Goal: Task Accomplishment & Management: Manage account settings

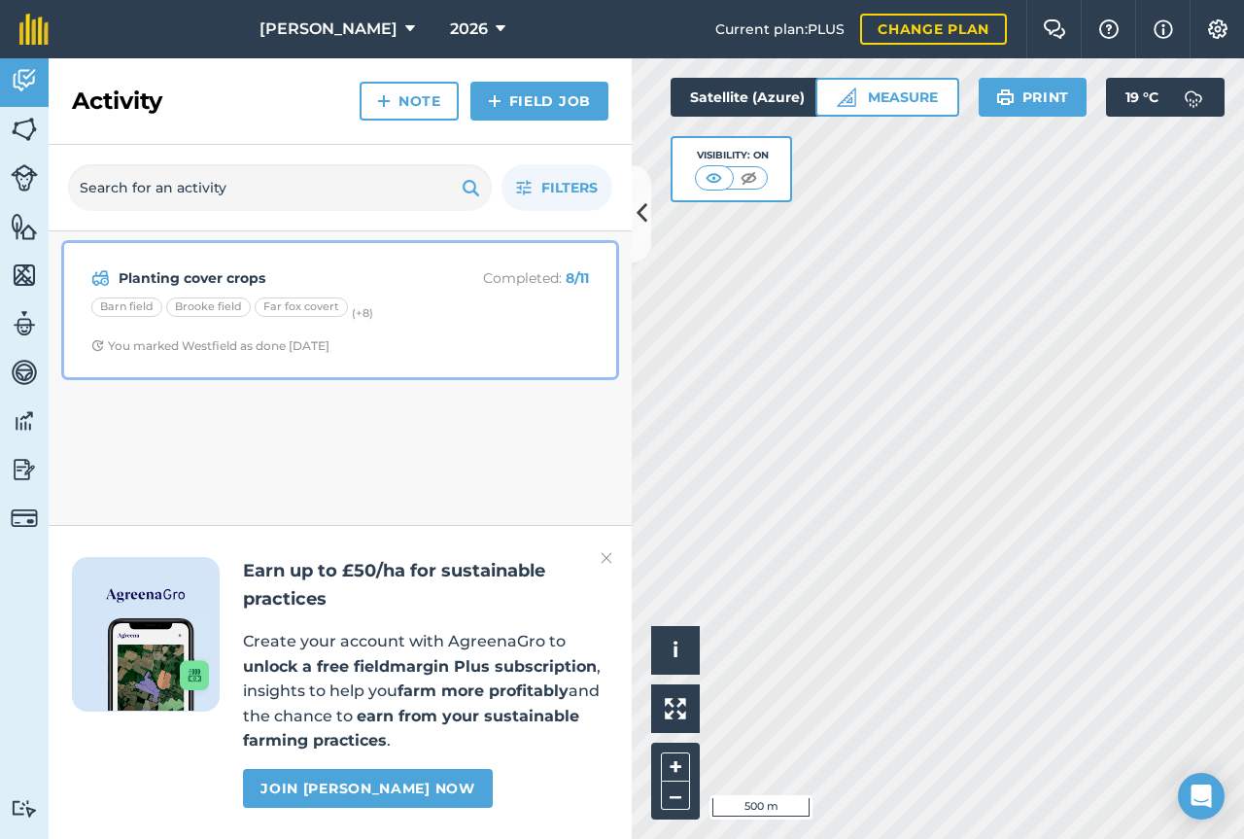
click at [537, 278] on p "Completed : 8 / 11" at bounding box center [511, 277] width 155 height 21
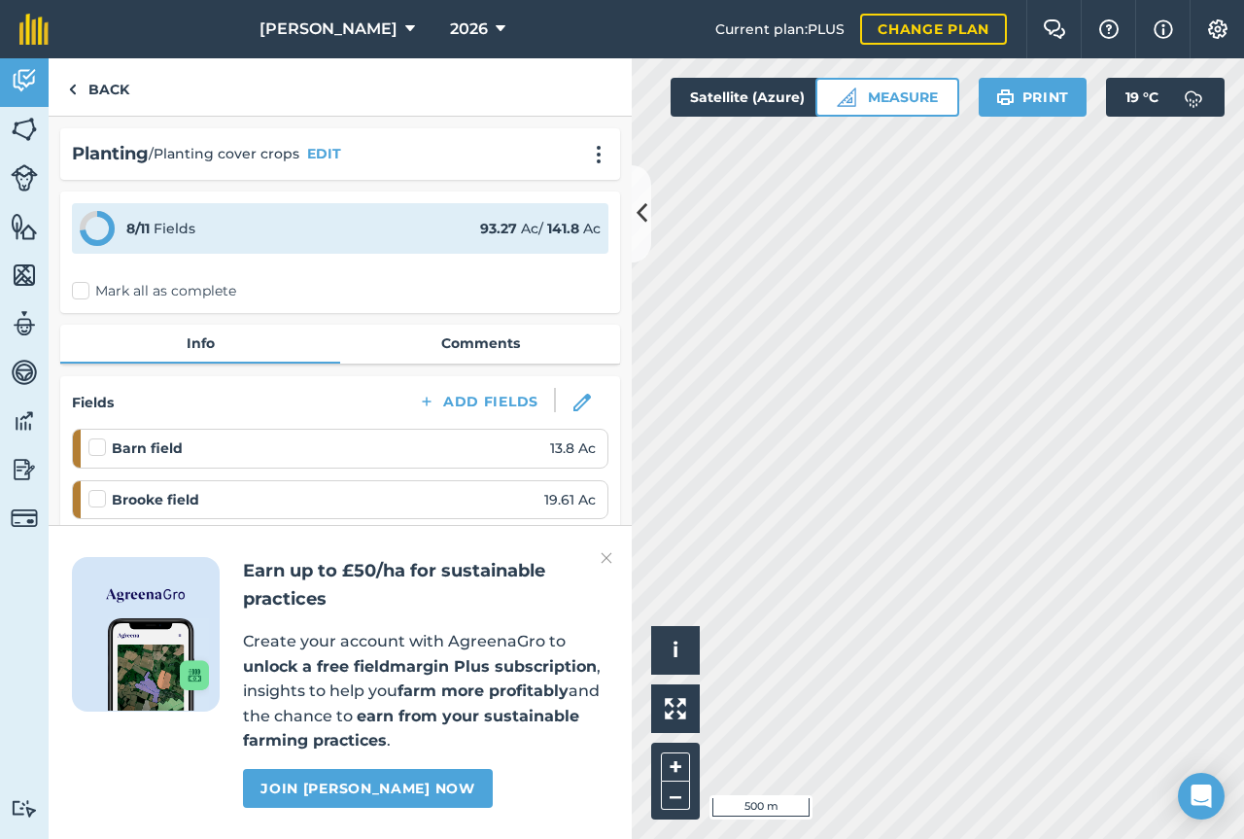
click at [606, 562] on img at bounding box center [607, 557] width 12 height 23
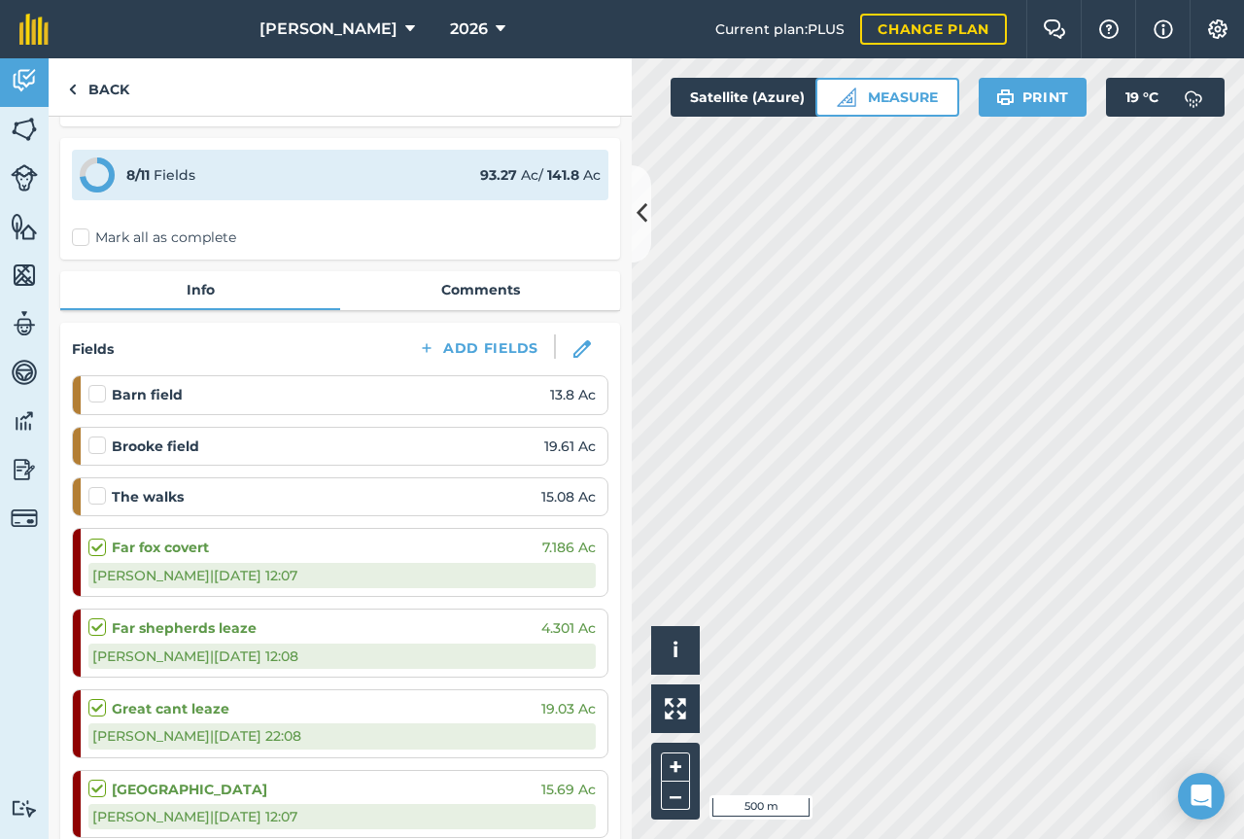
scroll to position [41, 0]
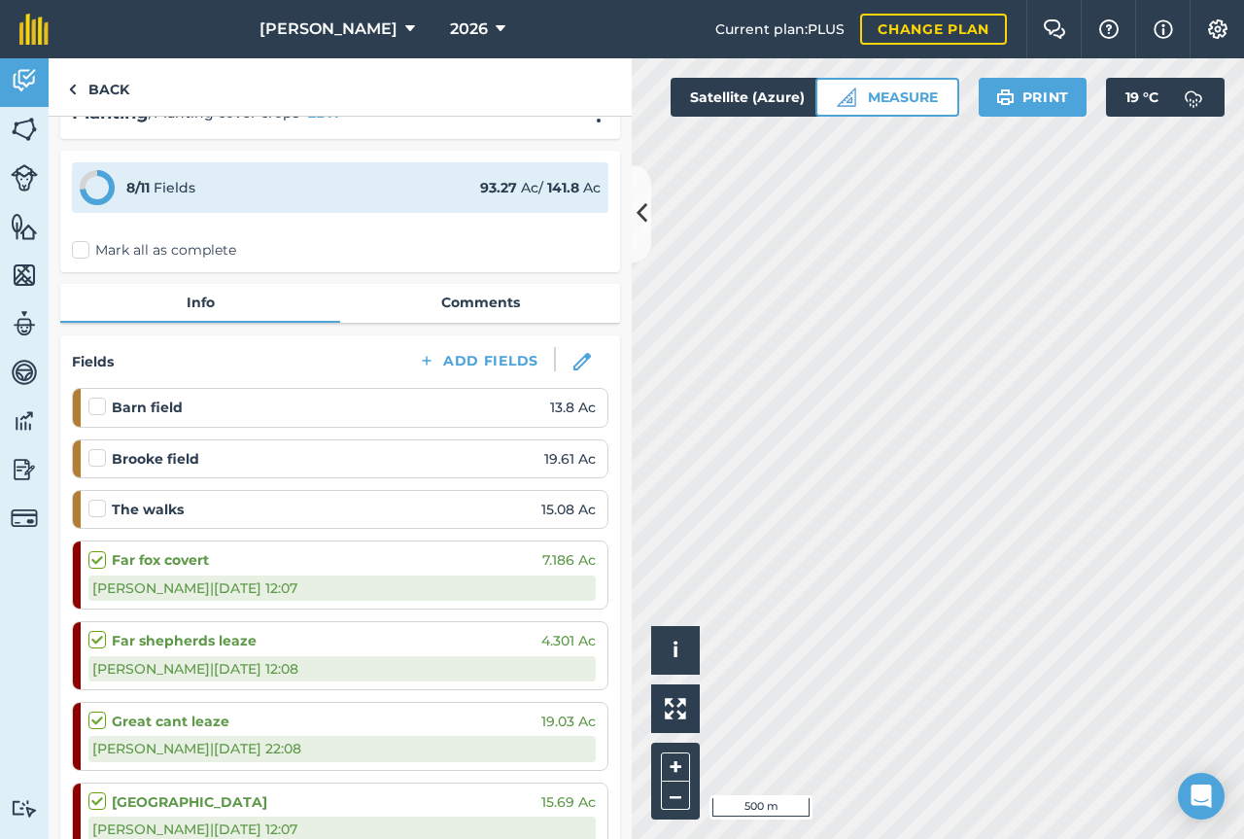
click at [90, 251] on label "Mark all as complete" at bounding box center [154, 250] width 164 height 20
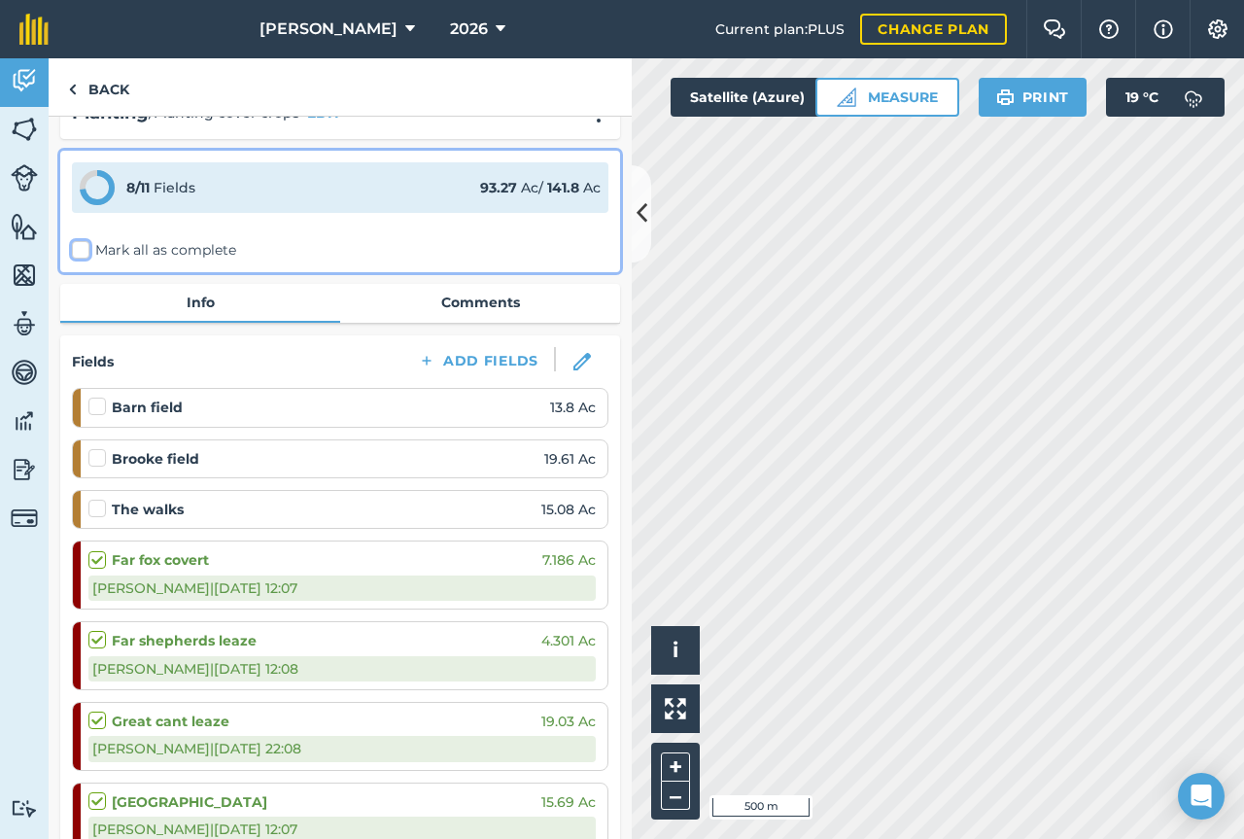
click at [85, 281] on input "Mark all as complete" at bounding box center [78, 287] width 13 height 13
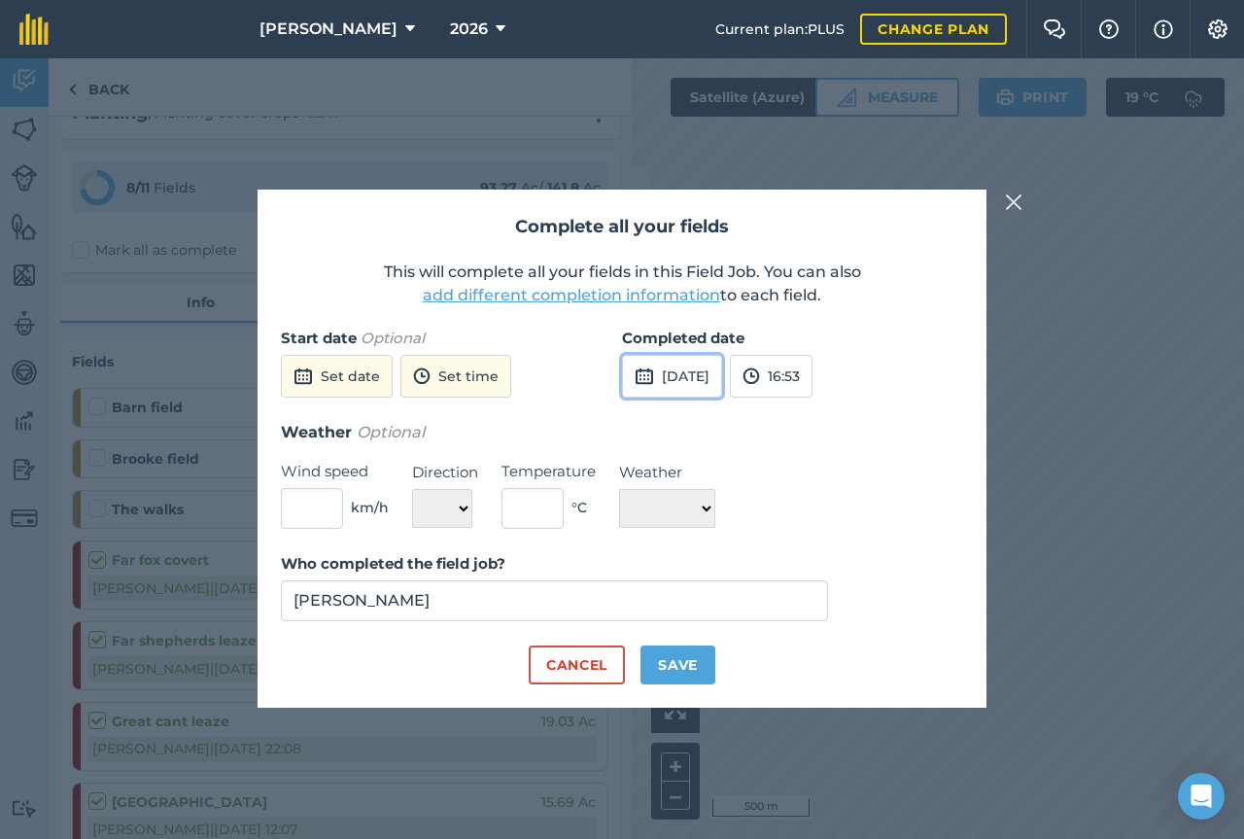
click at [700, 386] on button "[DATE]" at bounding box center [672, 376] width 100 height 43
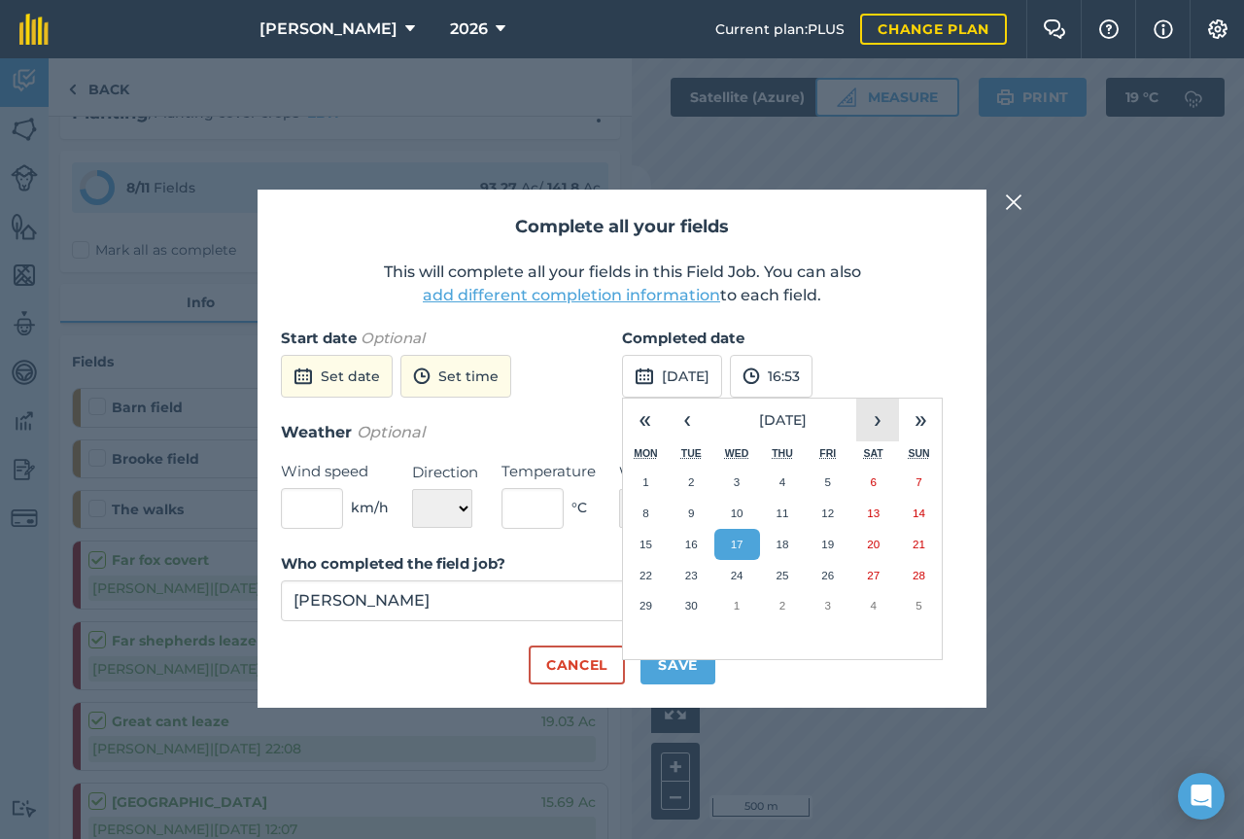
click at [880, 429] on button "›" at bounding box center [877, 419] width 43 height 43
click at [794, 572] on button "23" at bounding box center [783, 575] width 46 height 31
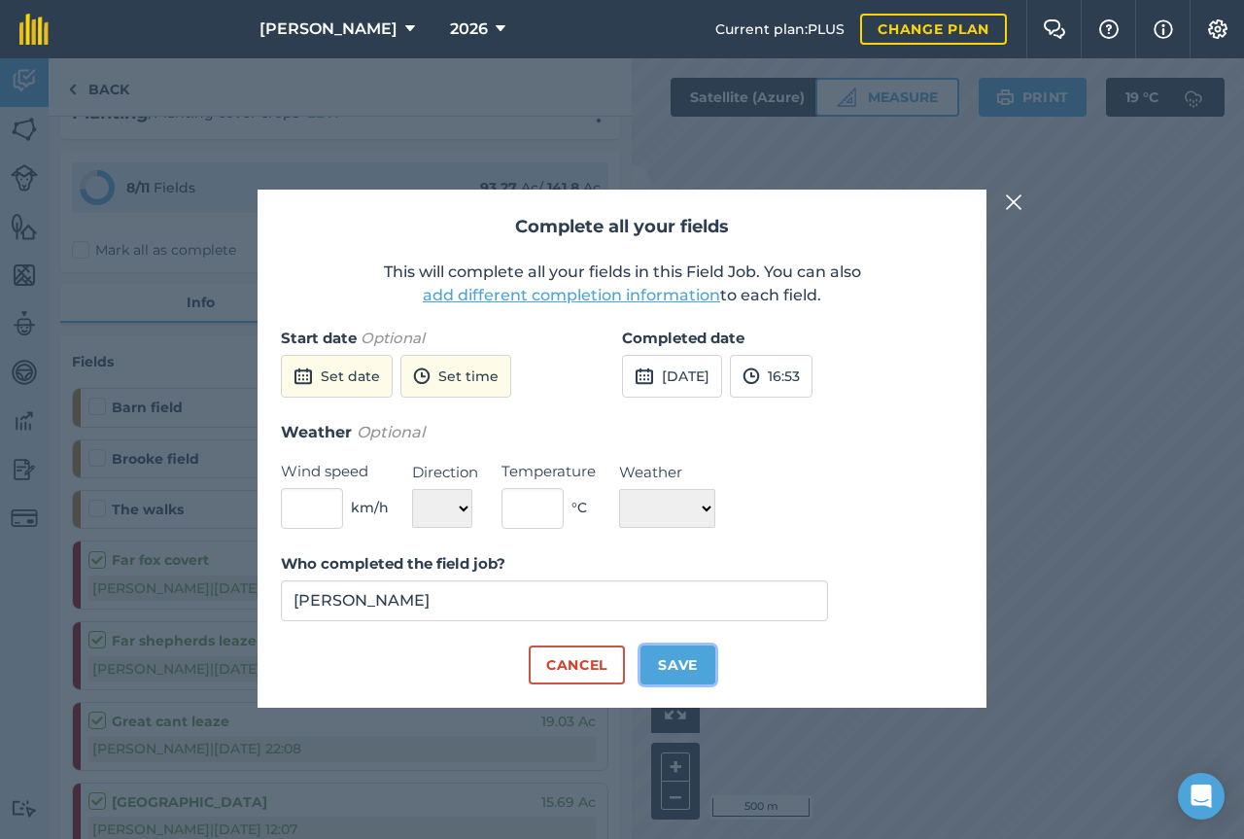
click at [673, 674] on button "Save" at bounding box center [677, 664] width 75 height 39
checkbox input "true"
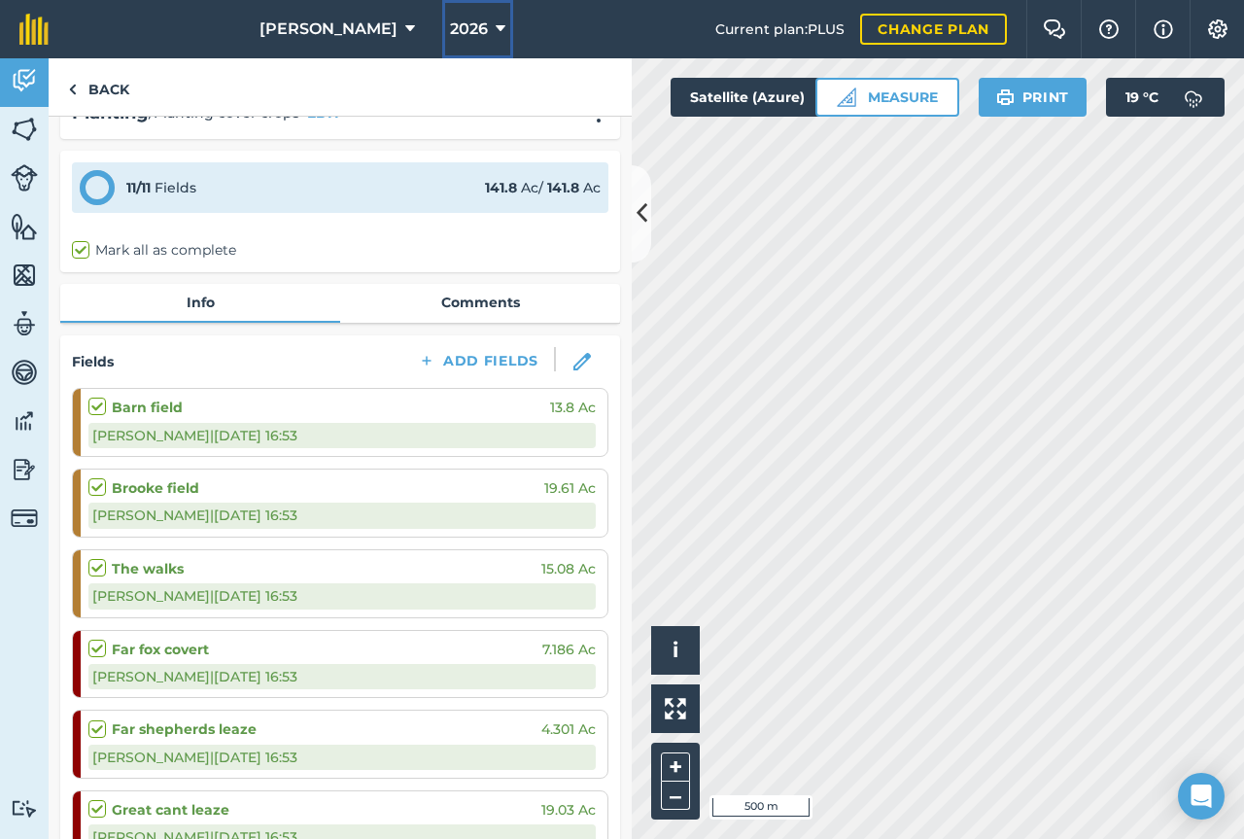
click at [450, 35] on span "2026" at bounding box center [469, 28] width 38 height 23
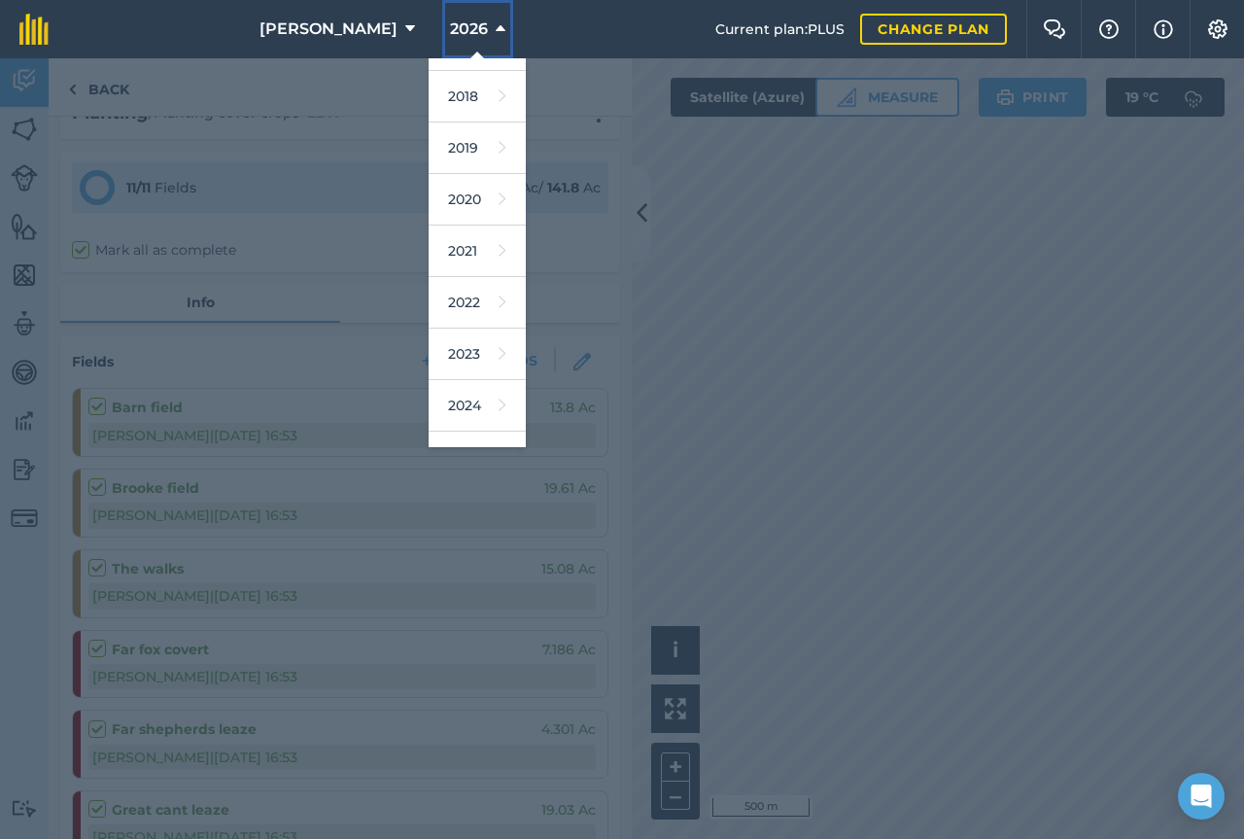
scroll to position [78, 0]
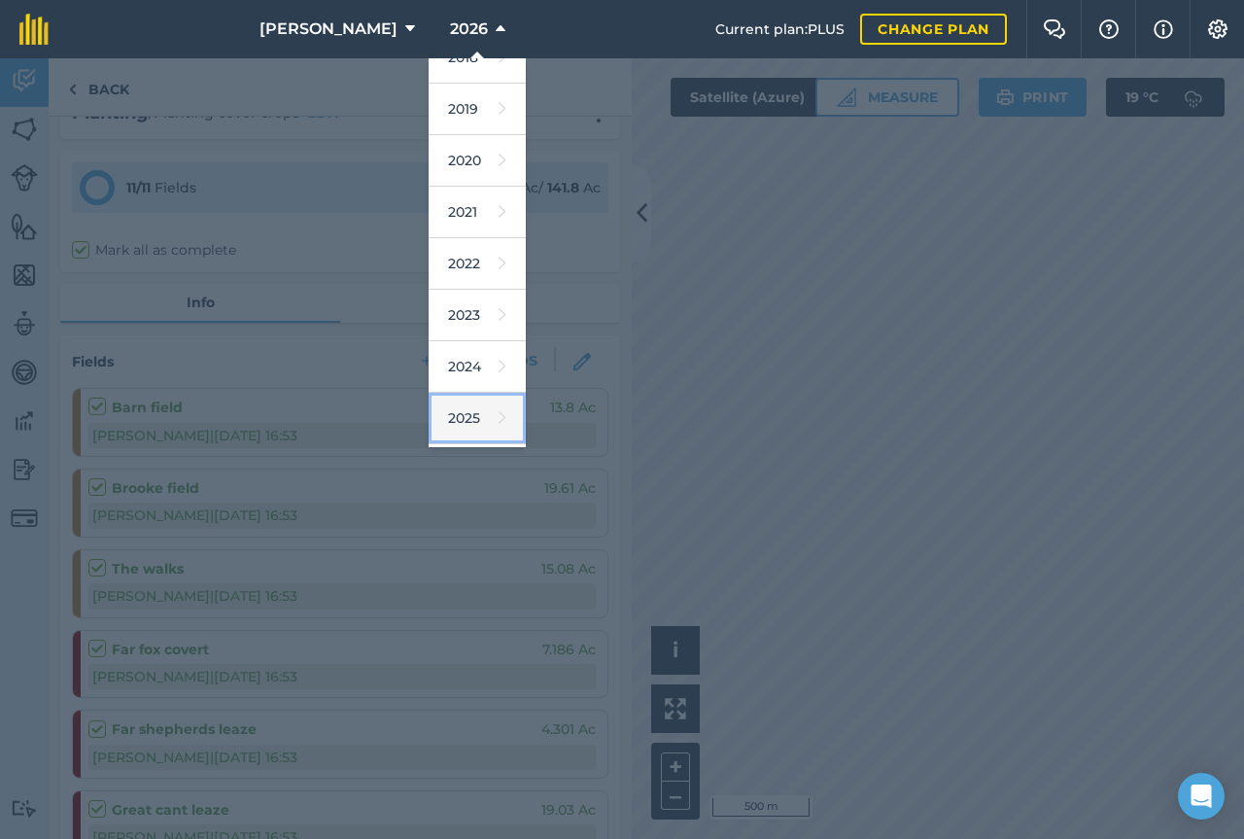
click at [429, 413] on link "2025" at bounding box center [477, 419] width 97 height 52
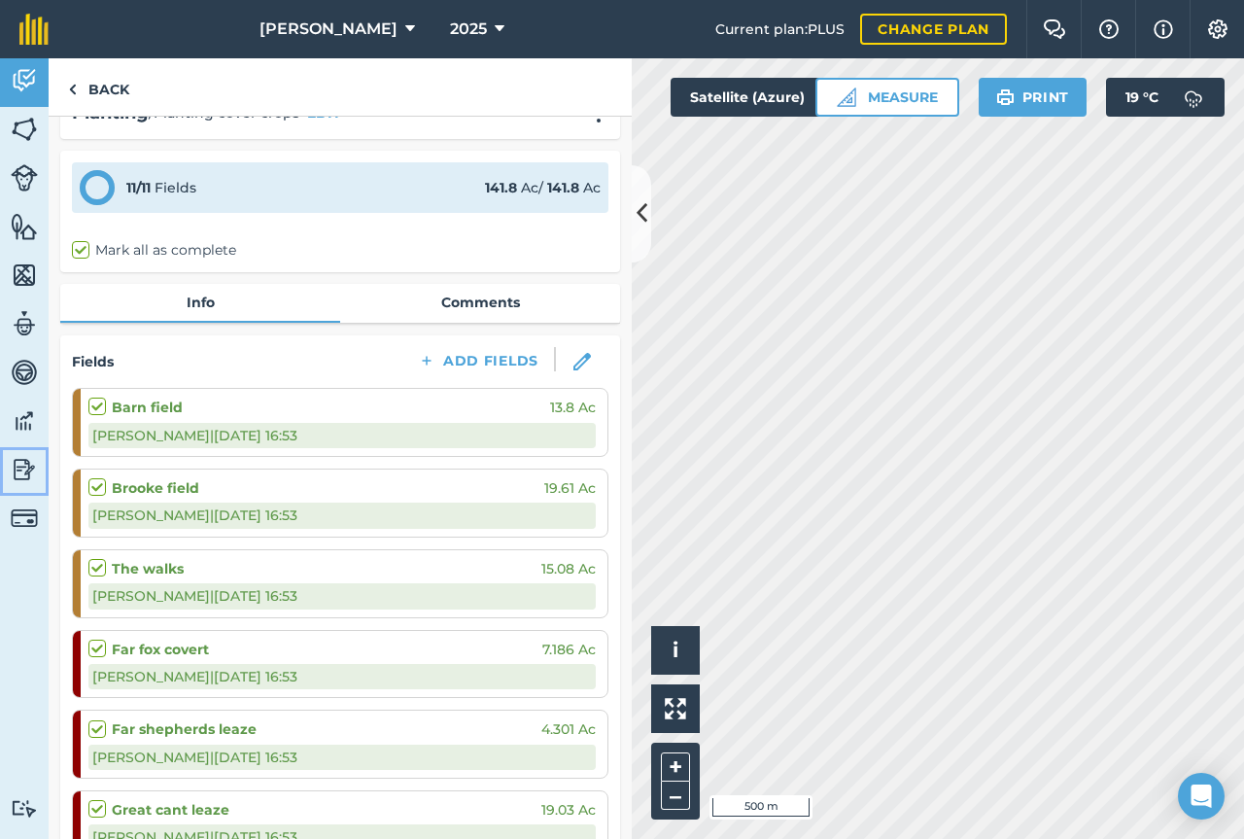
click at [27, 448] on link "Reporting" at bounding box center [24, 471] width 49 height 49
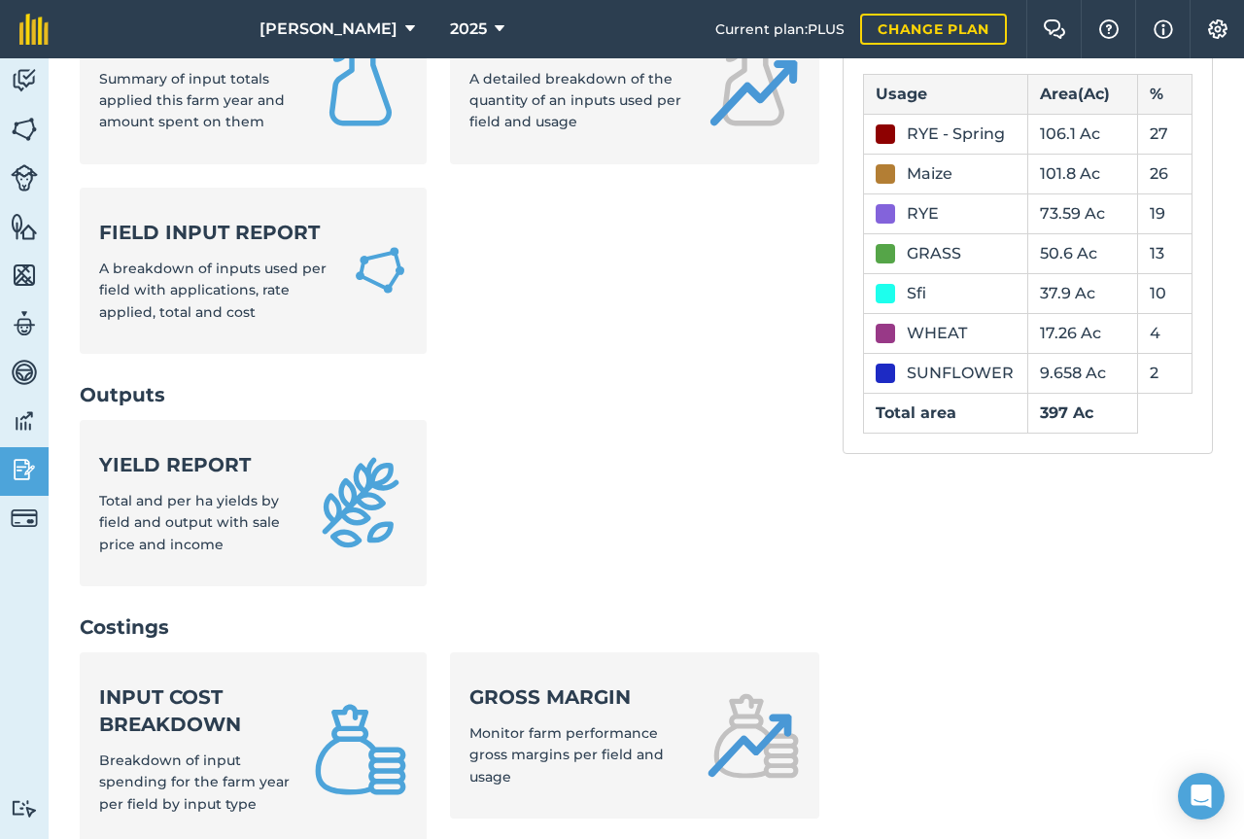
scroll to position [225, 0]
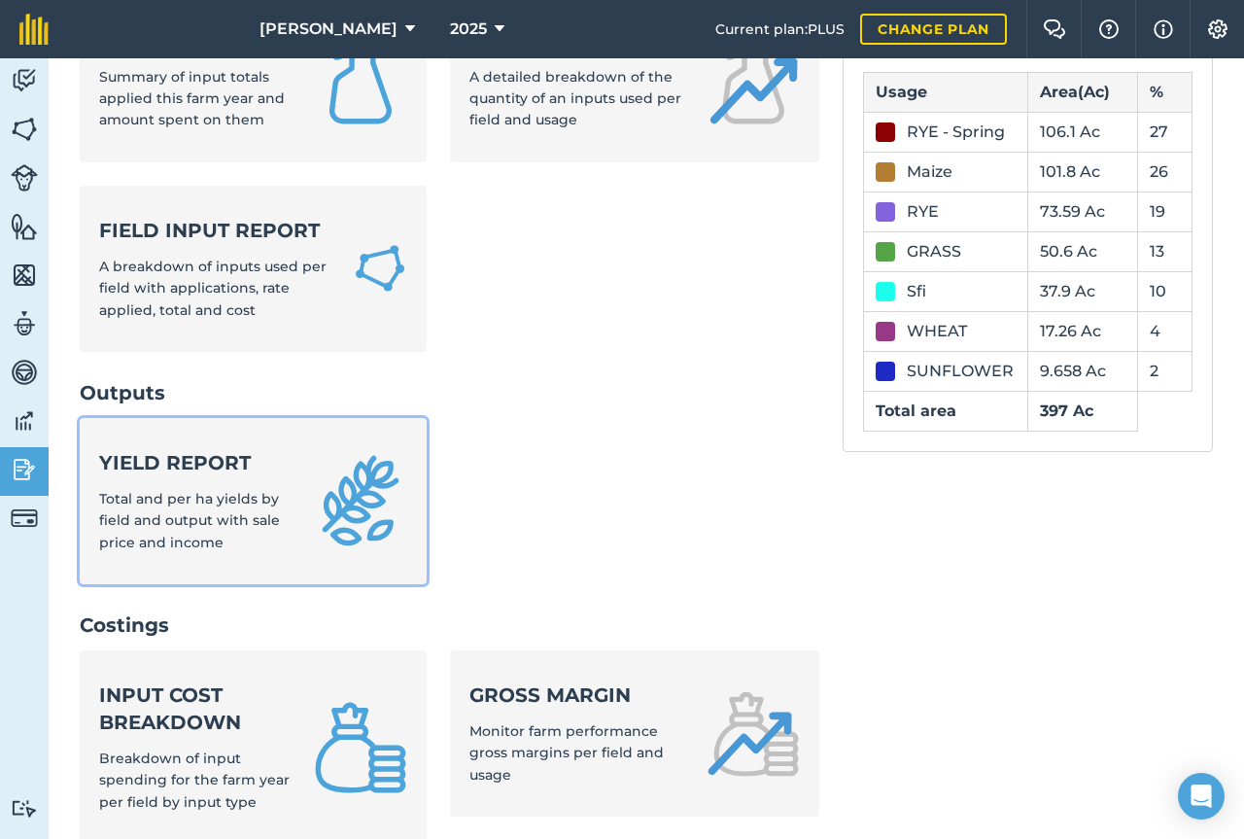
drag, startPoint x: 333, startPoint y: 532, endPoint x: 331, endPoint y: 542, distance: 9.9
click at [331, 532] on img at bounding box center [360, 500] width 93 height 93
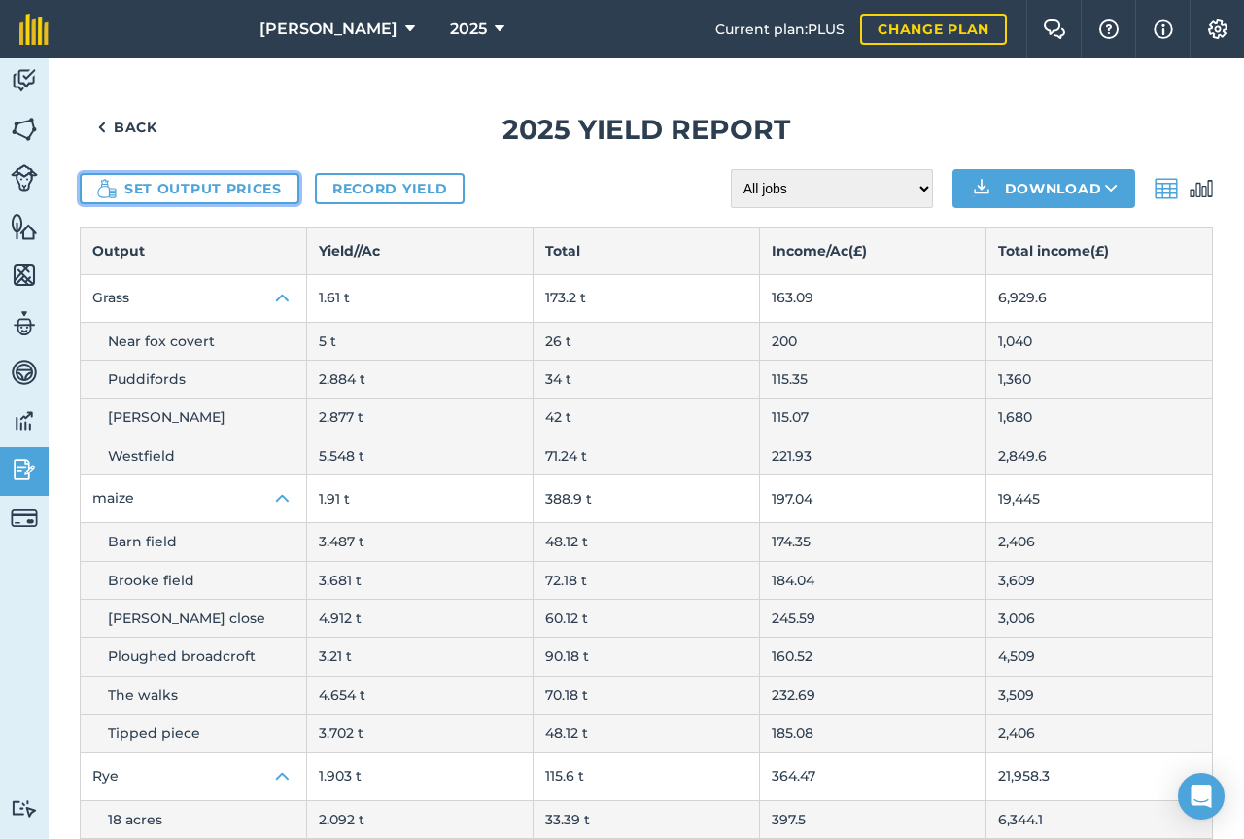
click at [246, 198] on button "Set output prices" at bounding box center [190, 188] width 220 height 31
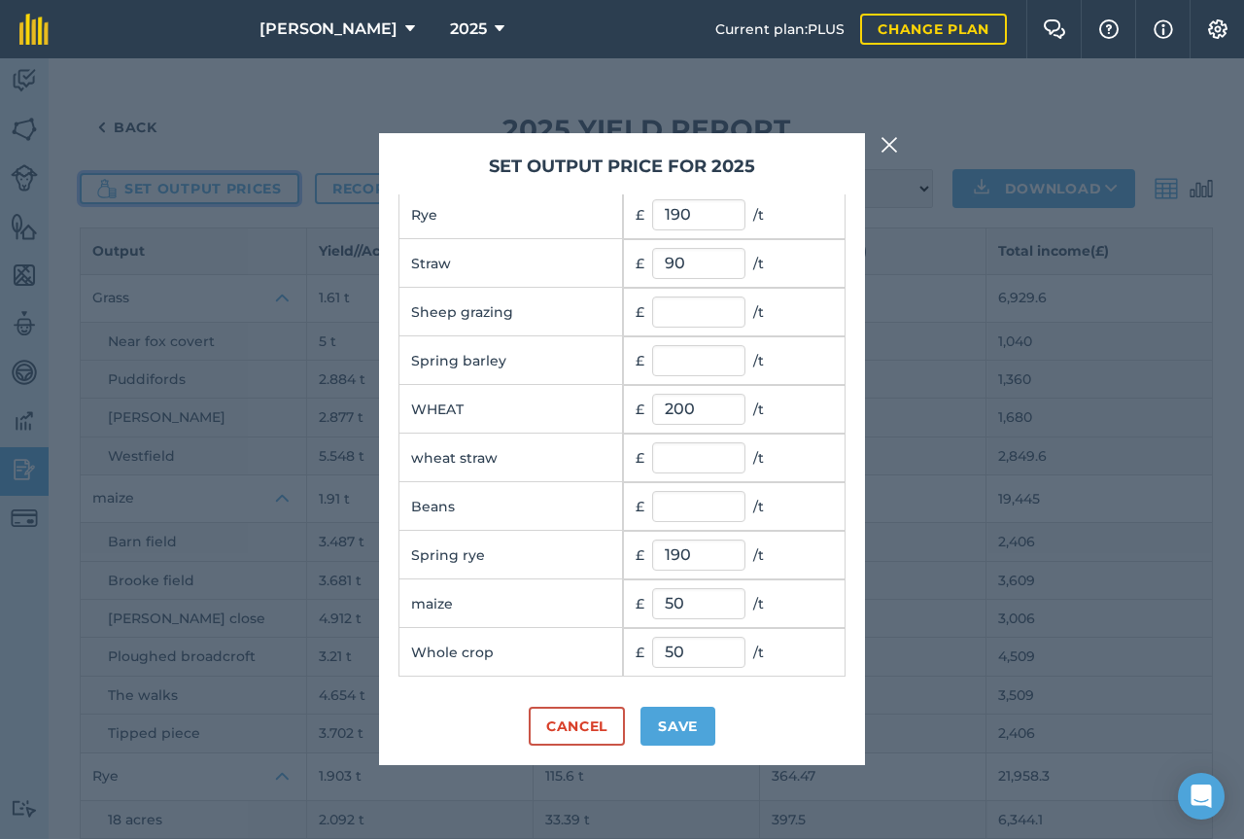
scroll to position [201, 0]
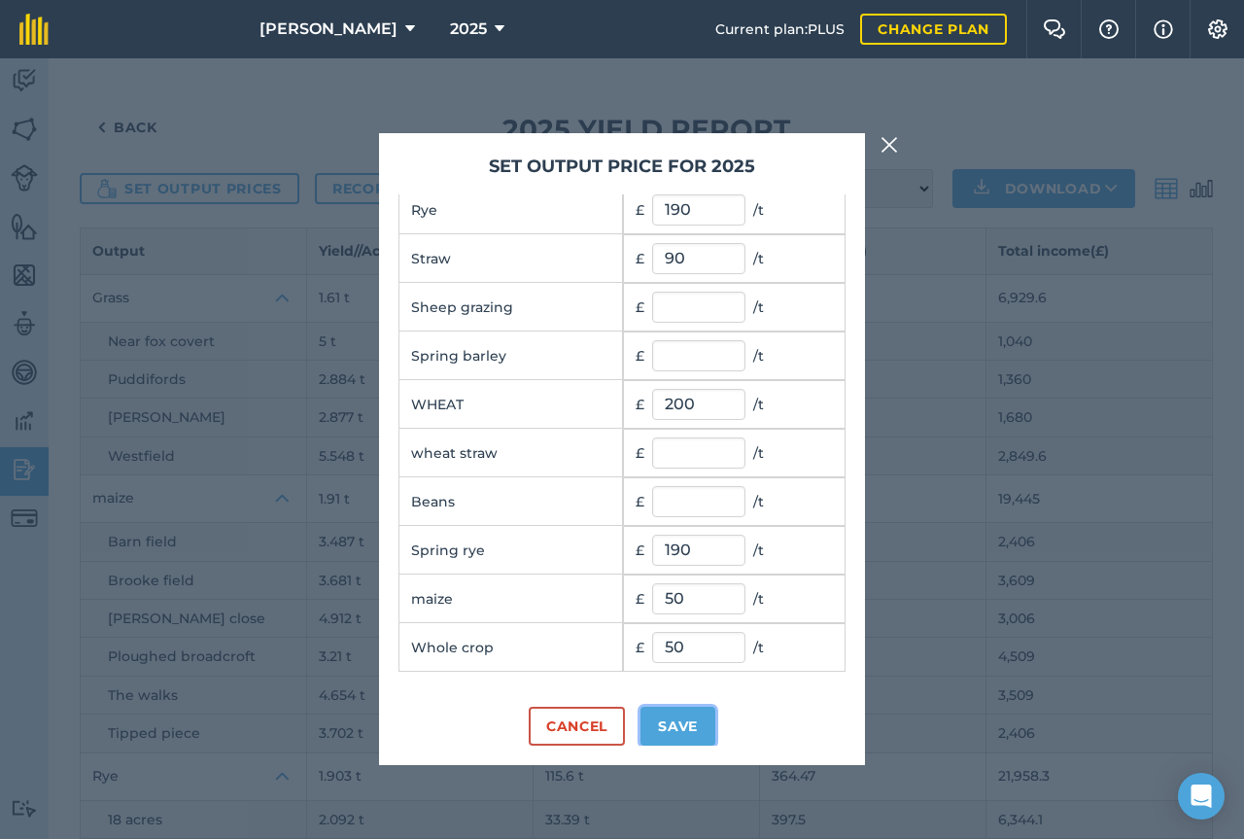
click at [697, 723] on button "Save" at bounding box center [677, 725] width 75 height 39
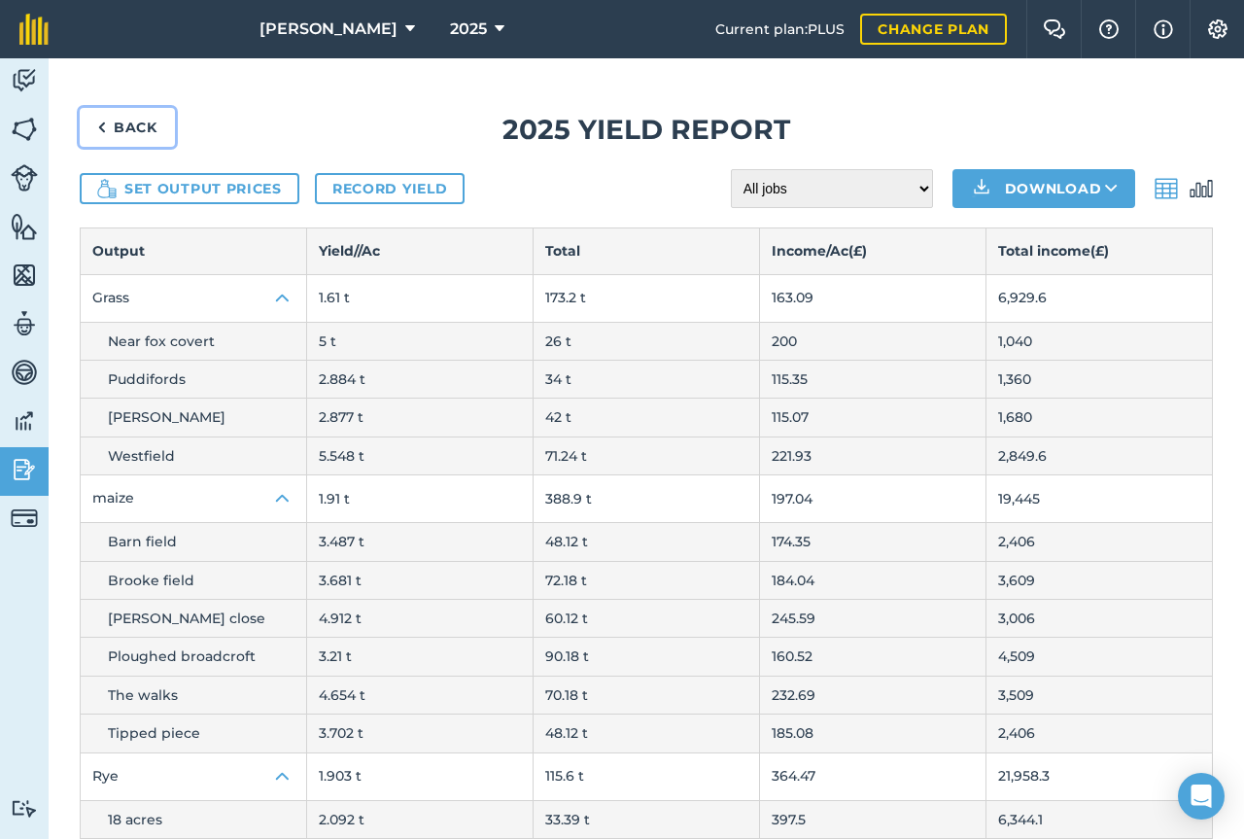
click at [140, 126] on link "Back" at bounding box center [127, 127] width 95 height 39
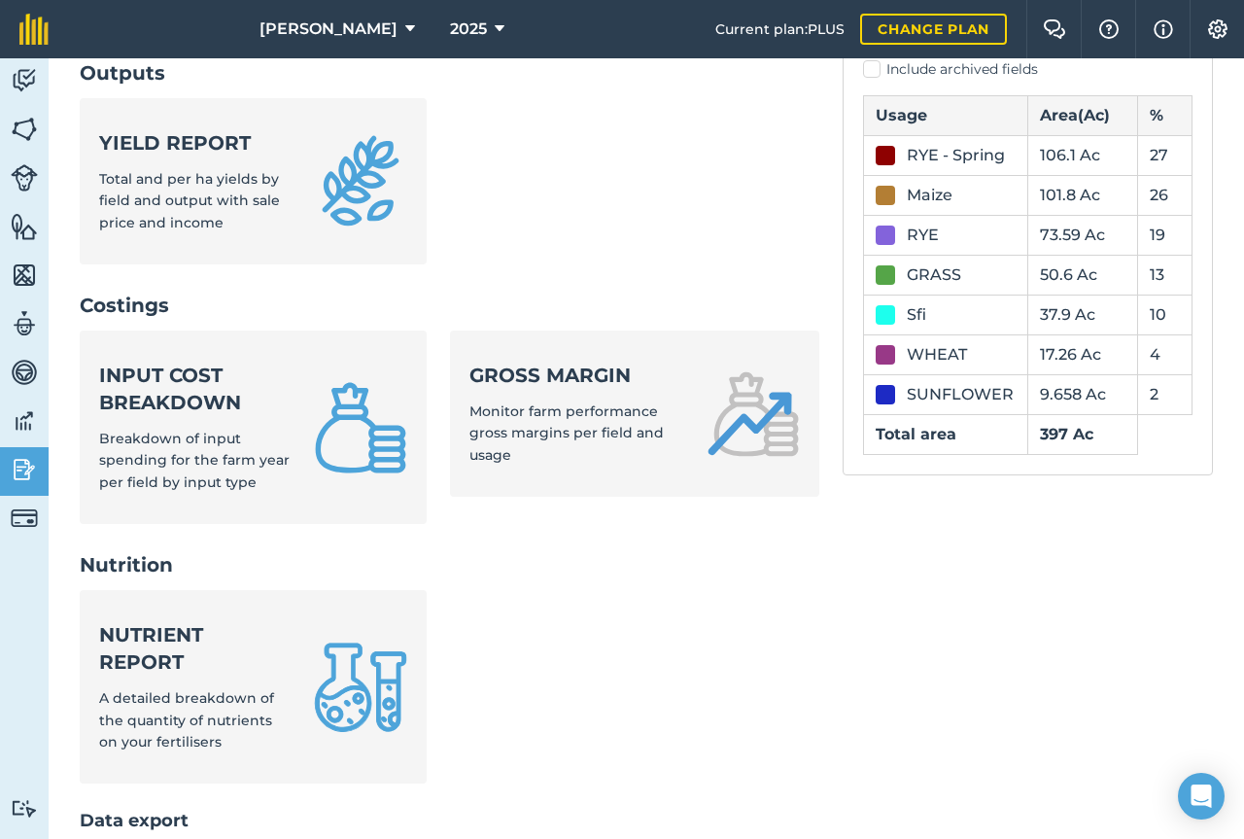
scroll to position [607, 0]
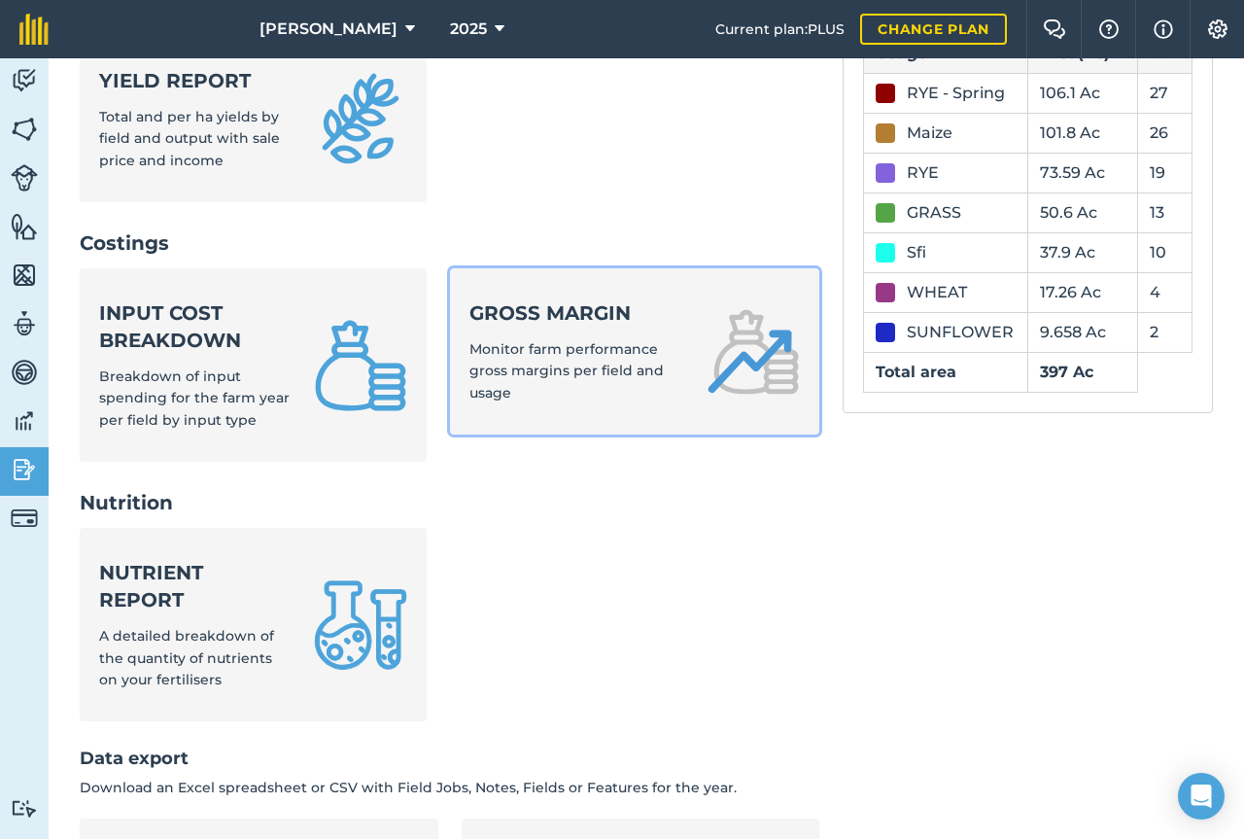
click at [635, 360] on div "Gross margin Monitor farm performance gross margins per field and usage" at bounding box center [576, 351] width 215 height 104
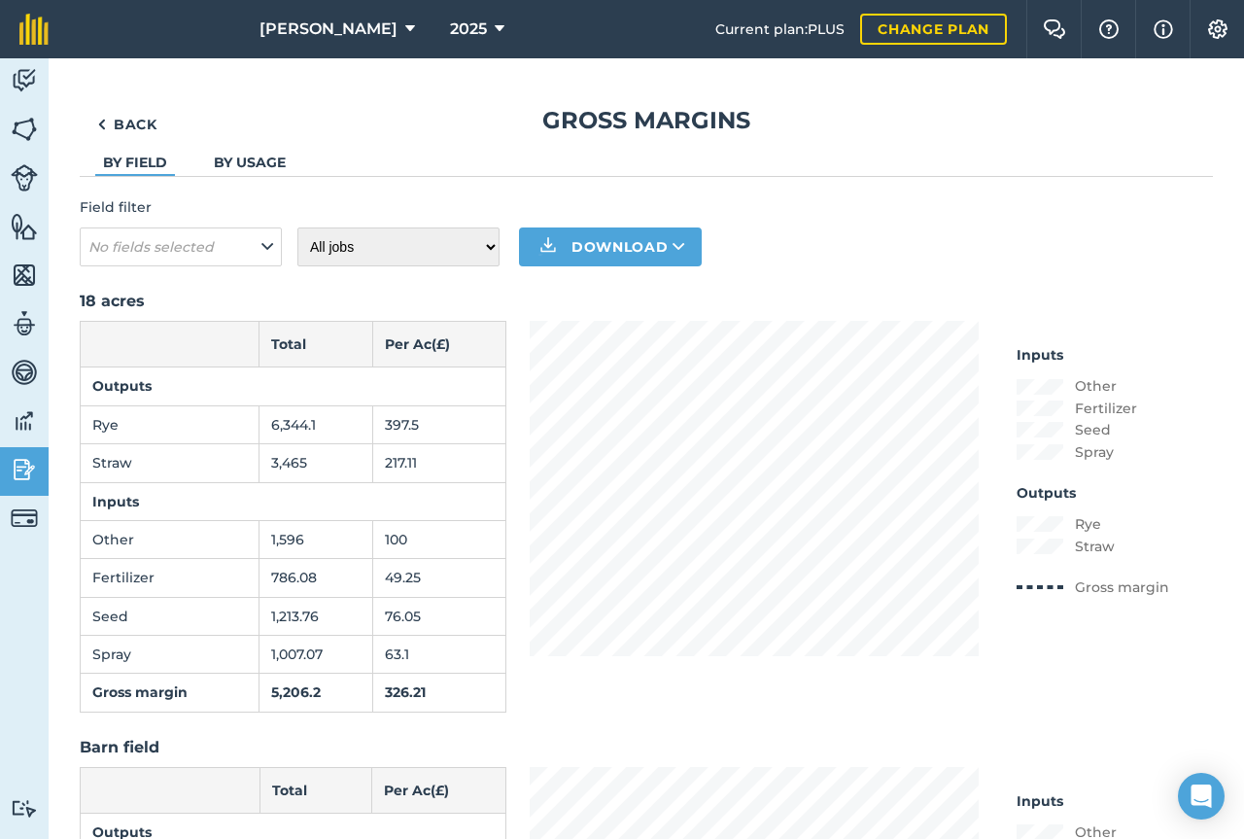
click at [278, 168] on link "By usage" at bounding box center [250, 162] width 72 height 17
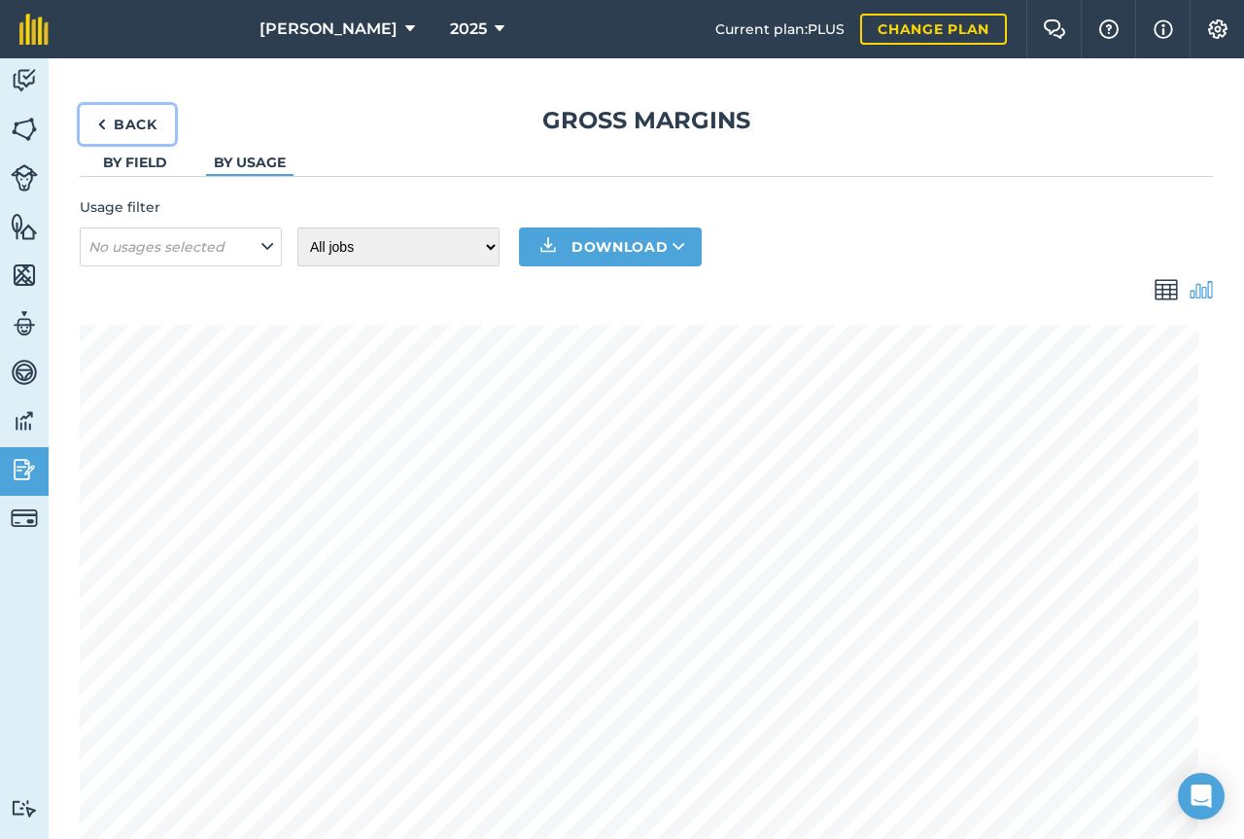
click at [119, 127] on link "Back" at bounding box center [127, 124] width 95 height 39
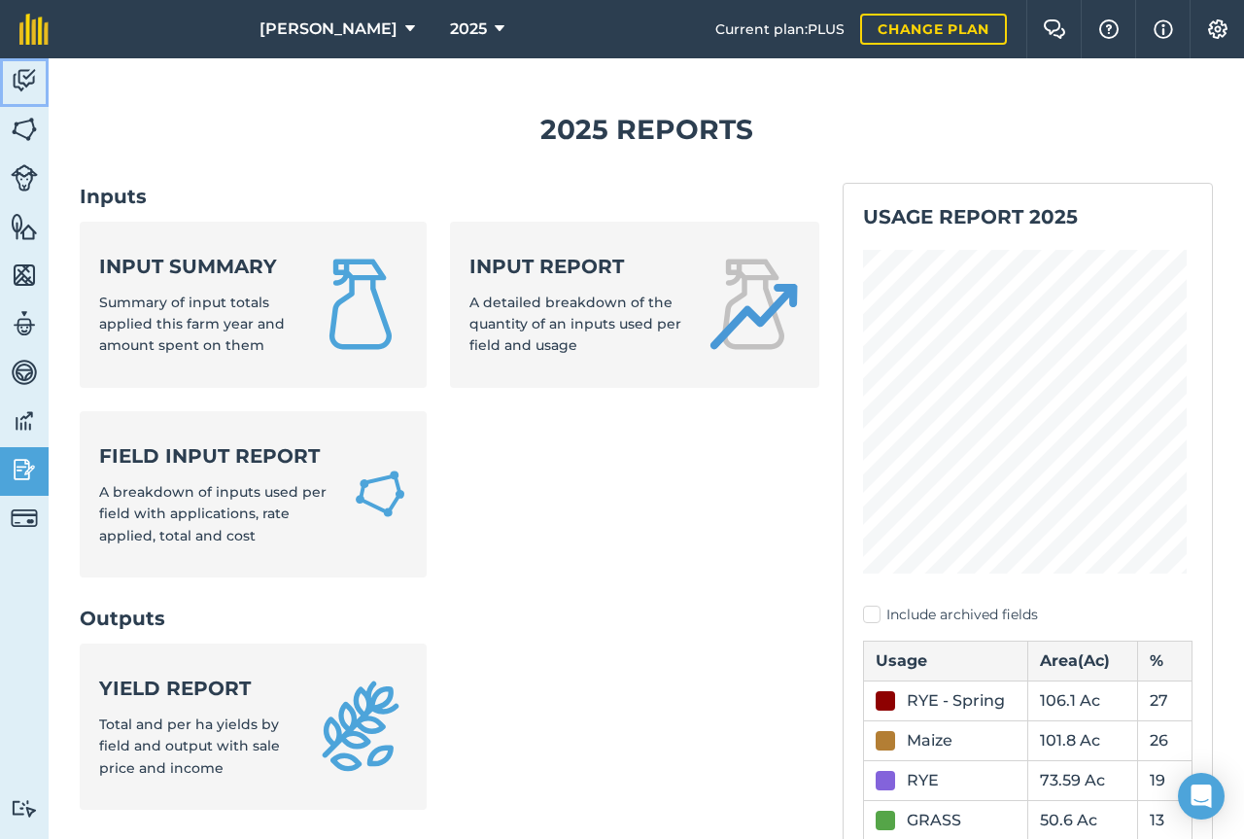
click at [29, 82] on img at bounding box center [24, 80] width 27 height 29
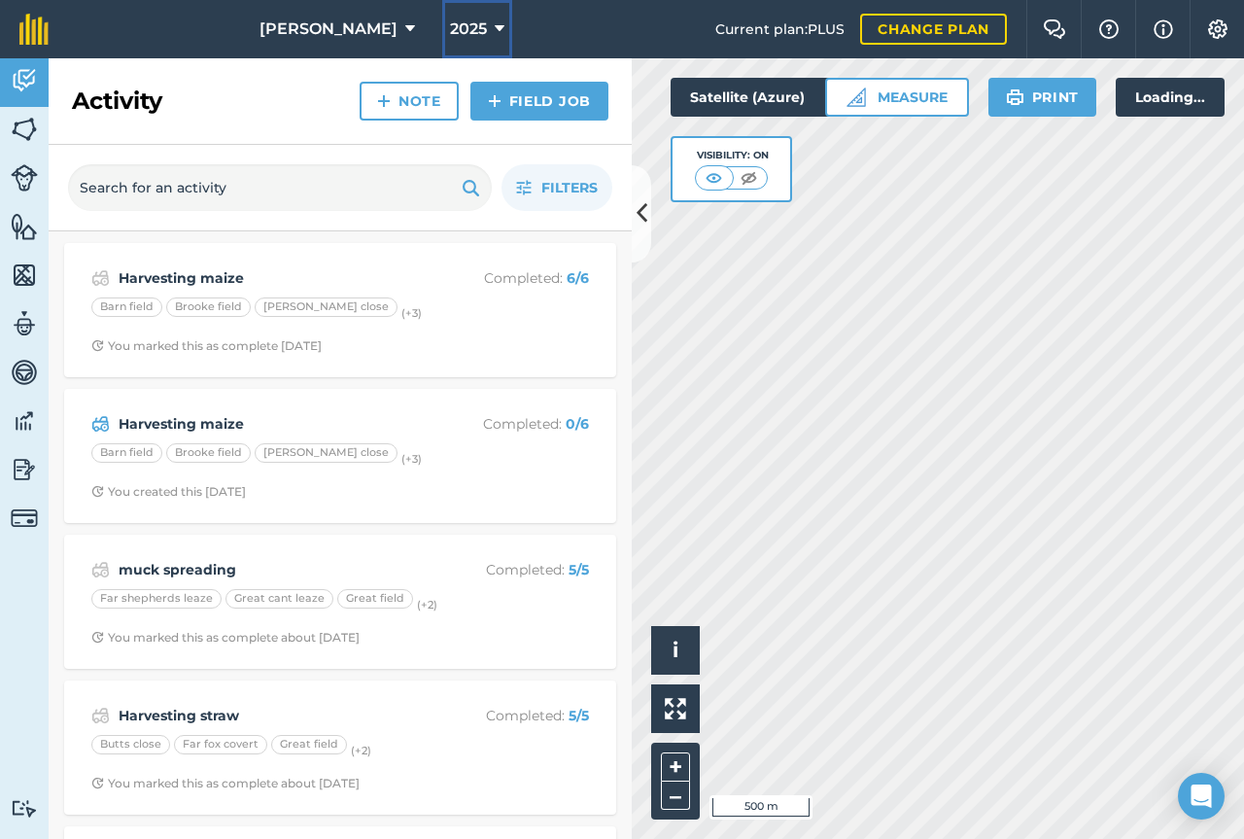
click at [459, 41] on button "2025" at bounding box center [477, 29] width 70 height 58
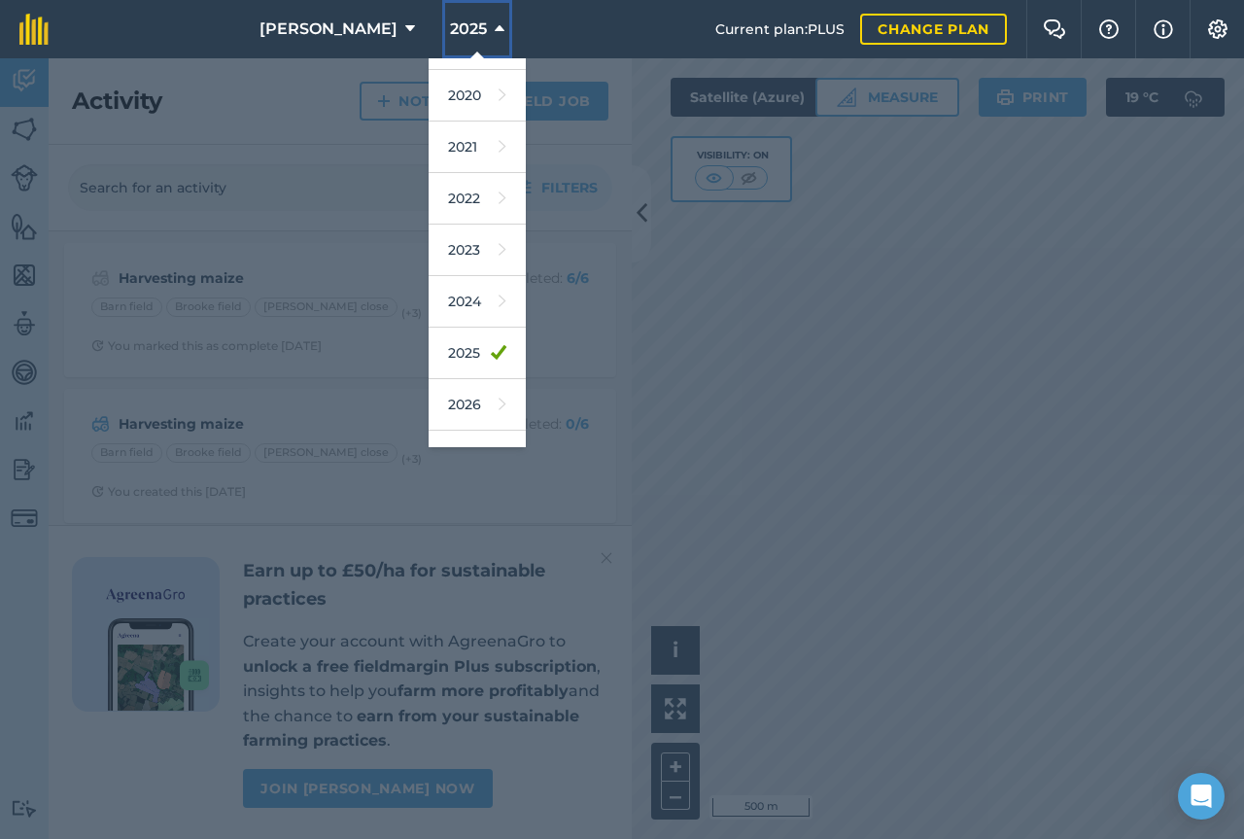
scroll to position [155, 0]
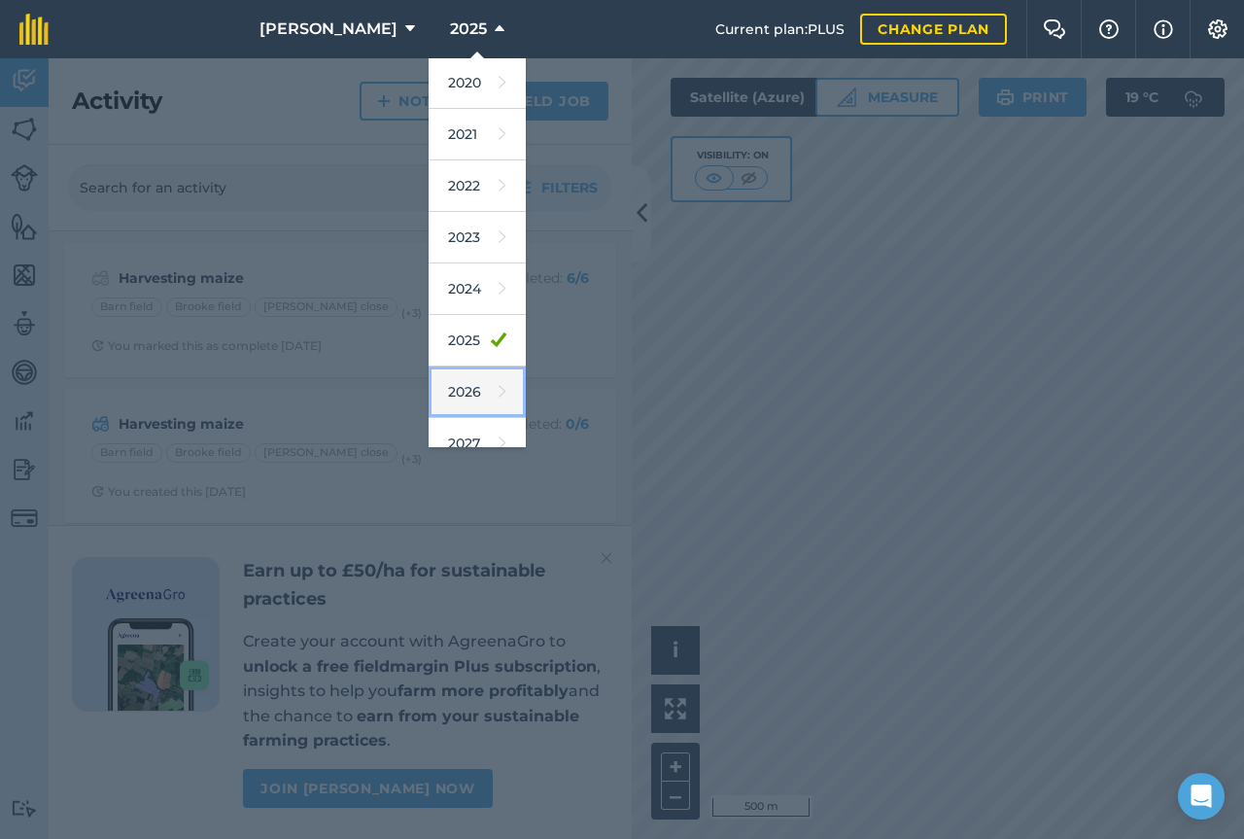
click at [440, 374] on link "2026" at bounding box center [477, 392] width 97 height 52
